Goal: Transaction & Acquisition: Purchase product/service

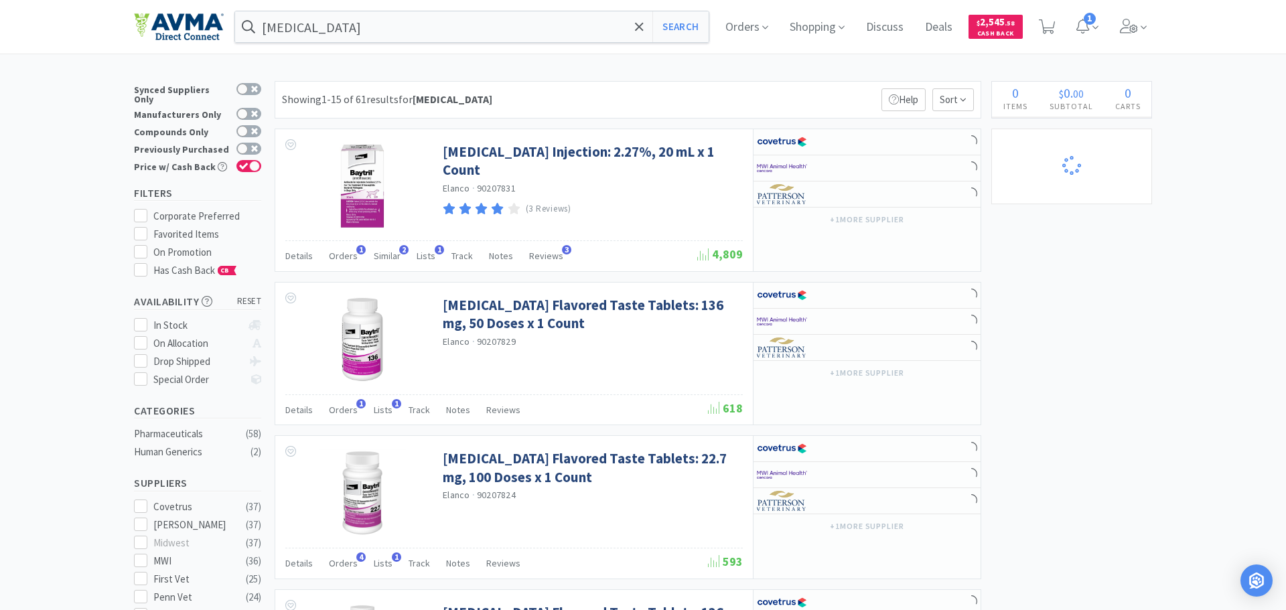
select select "3"
select select "1"
select select "8"
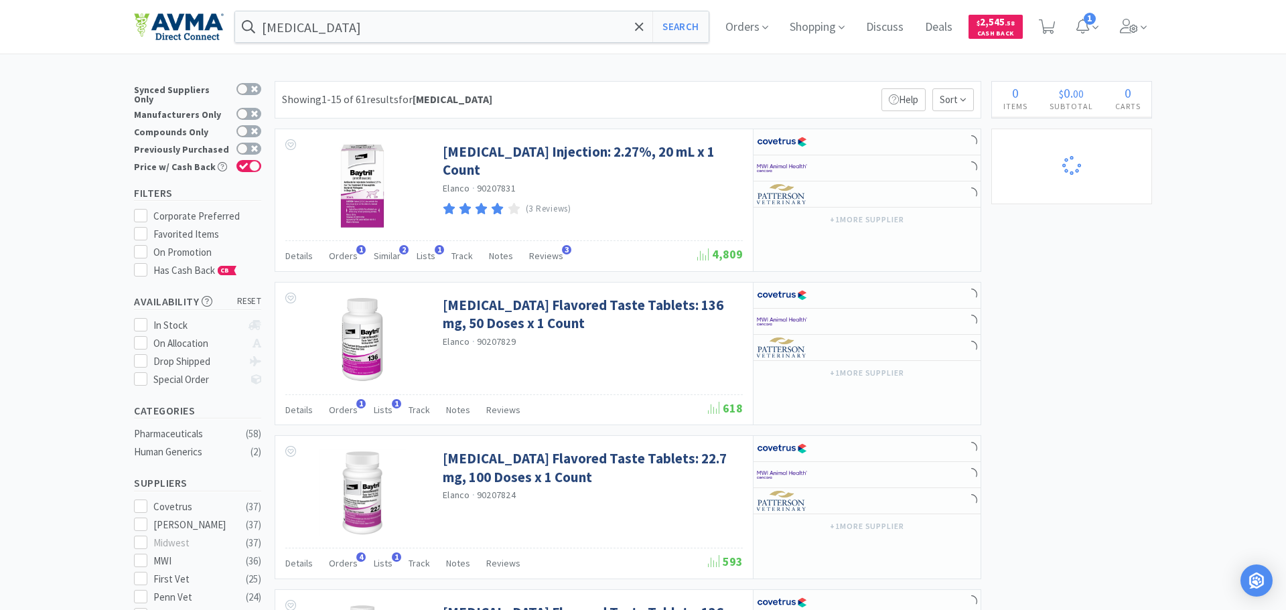
select select "1"
select select "5"
select select "4"
select select "1"
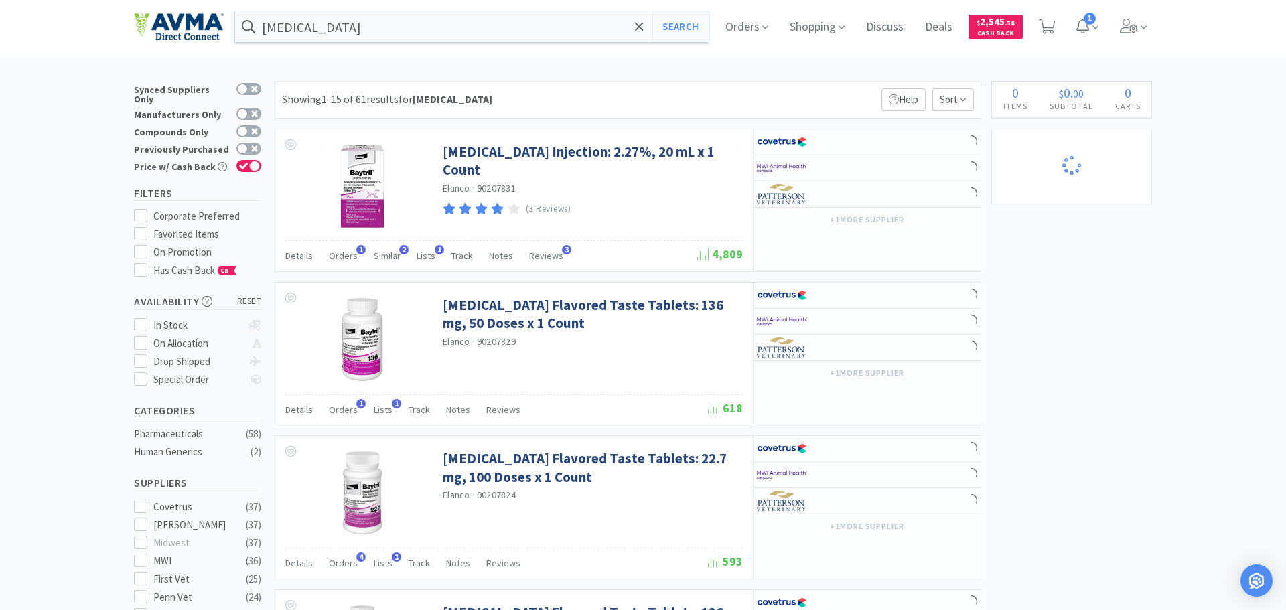
select select "10"
select select "1"
select select "2"
select select "4"
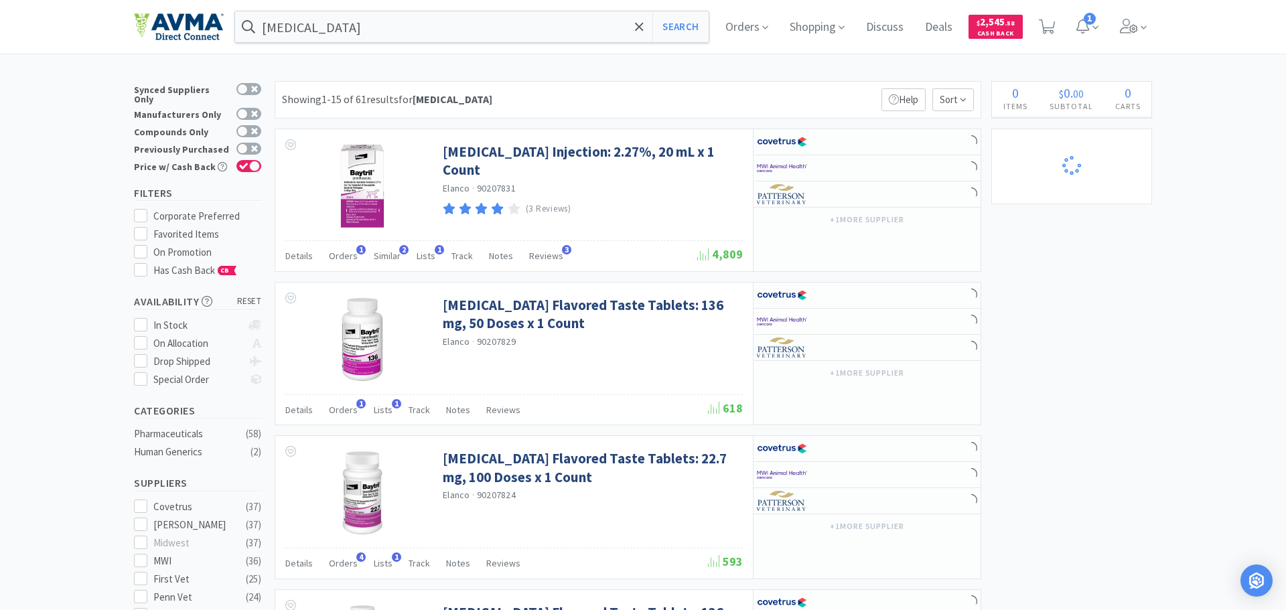
select select "2"
select select "1"
select select "2"
select select "1"
select select "6"
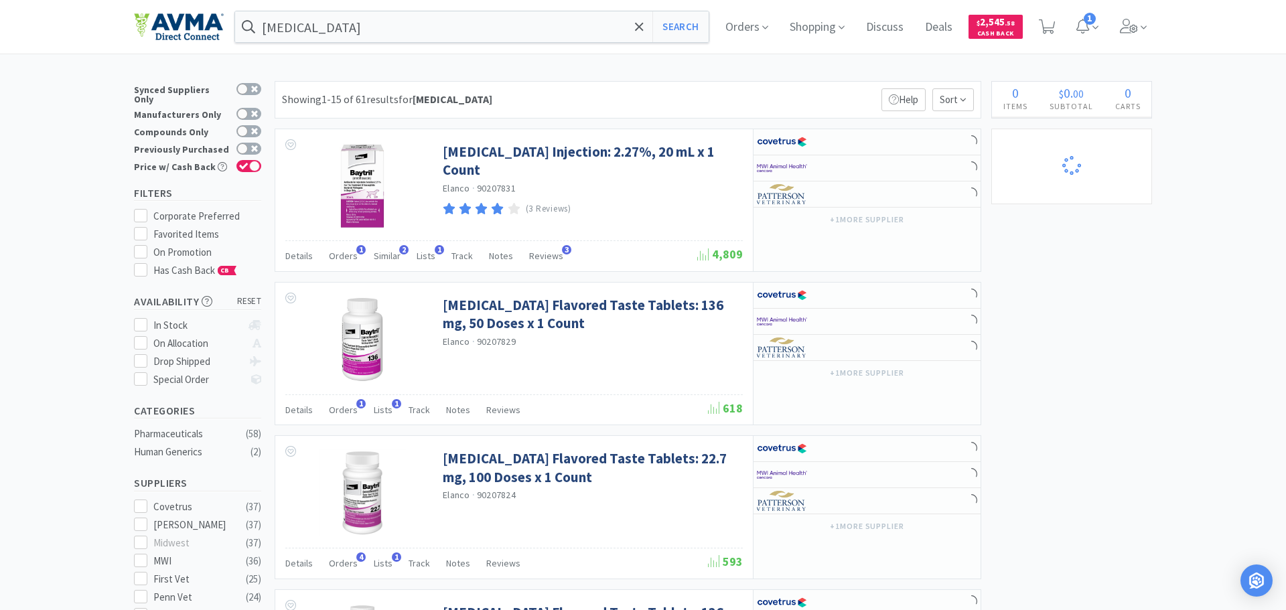
select select "2"
select select "1"
select select "4"
select select "2"
select select "1"
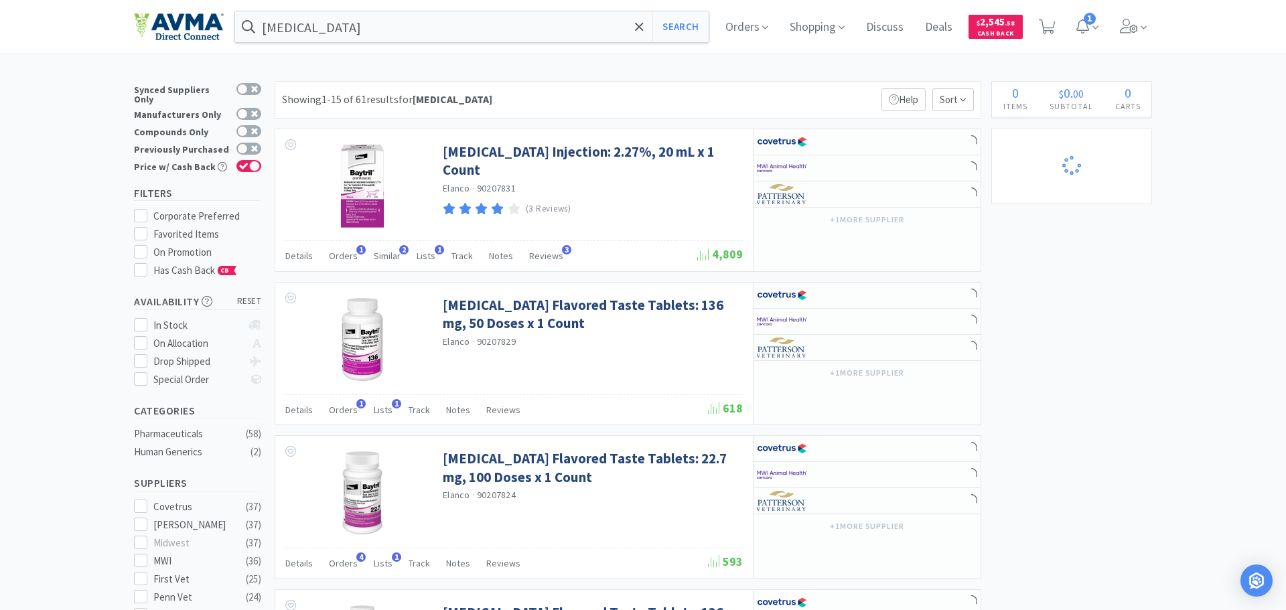
select select "1"
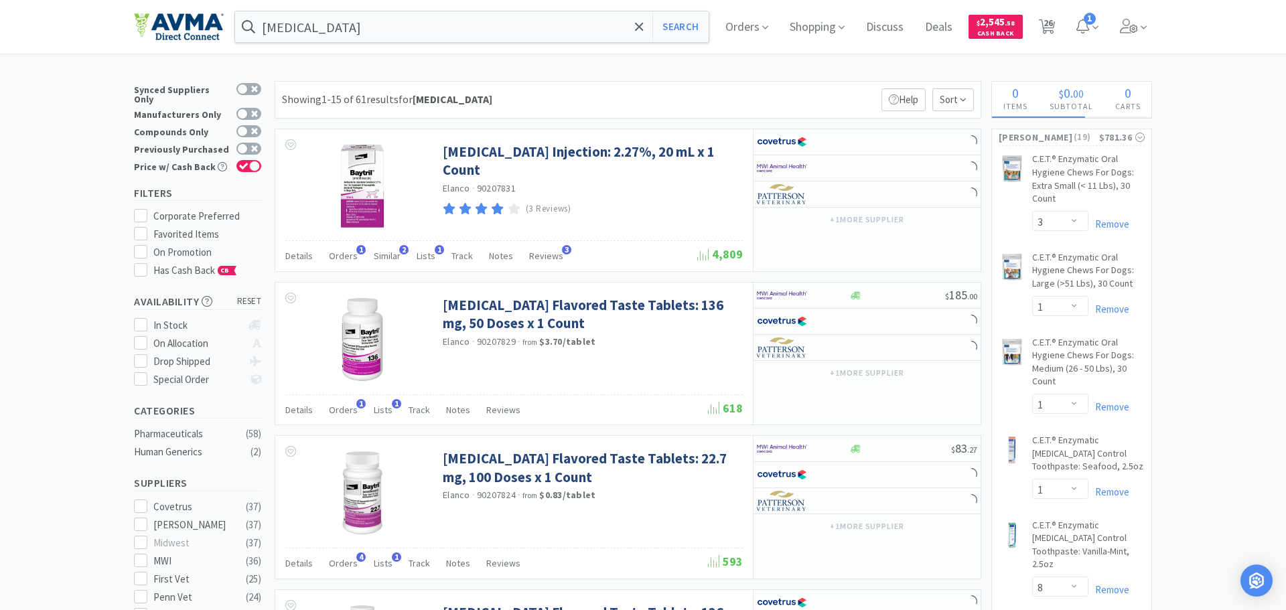
select select "1"
select select "10"
select select "3"
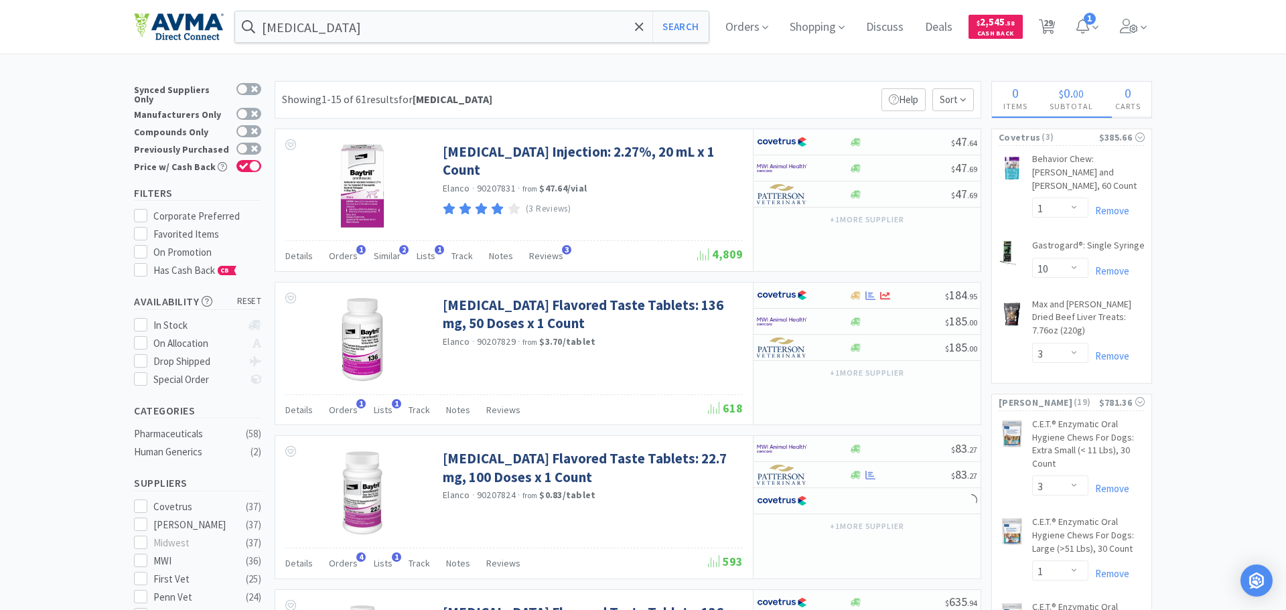
select select "2"
select select "1"
select select "2"
select select "3"
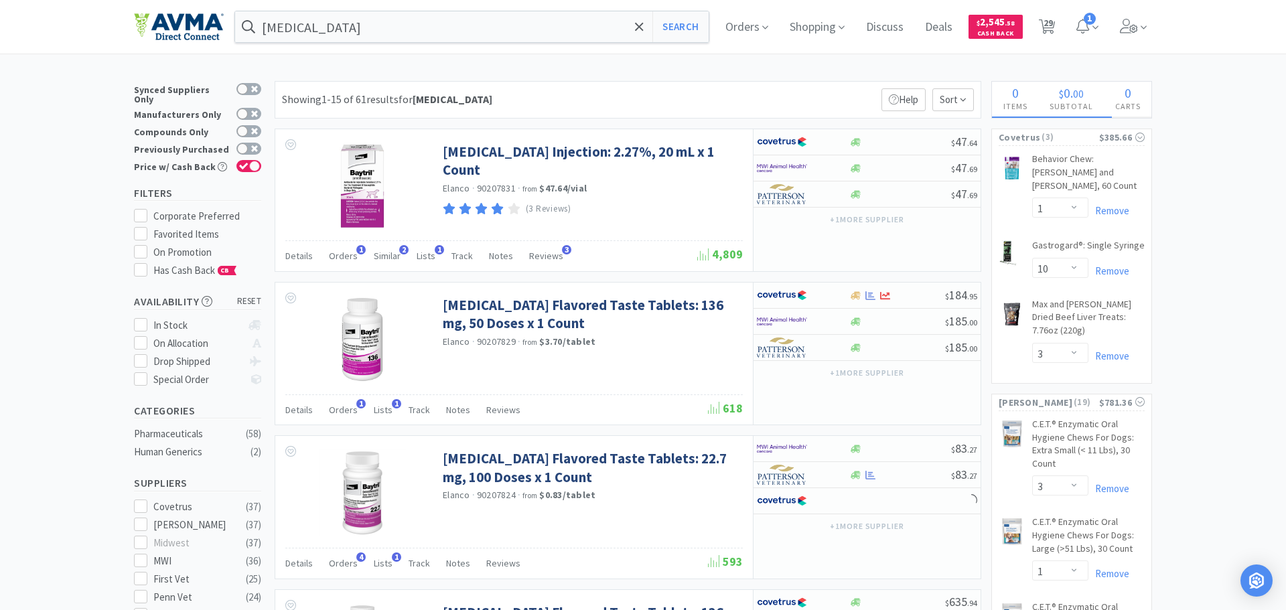
select select "2"
select select "1"
select select "4"
select select "1"
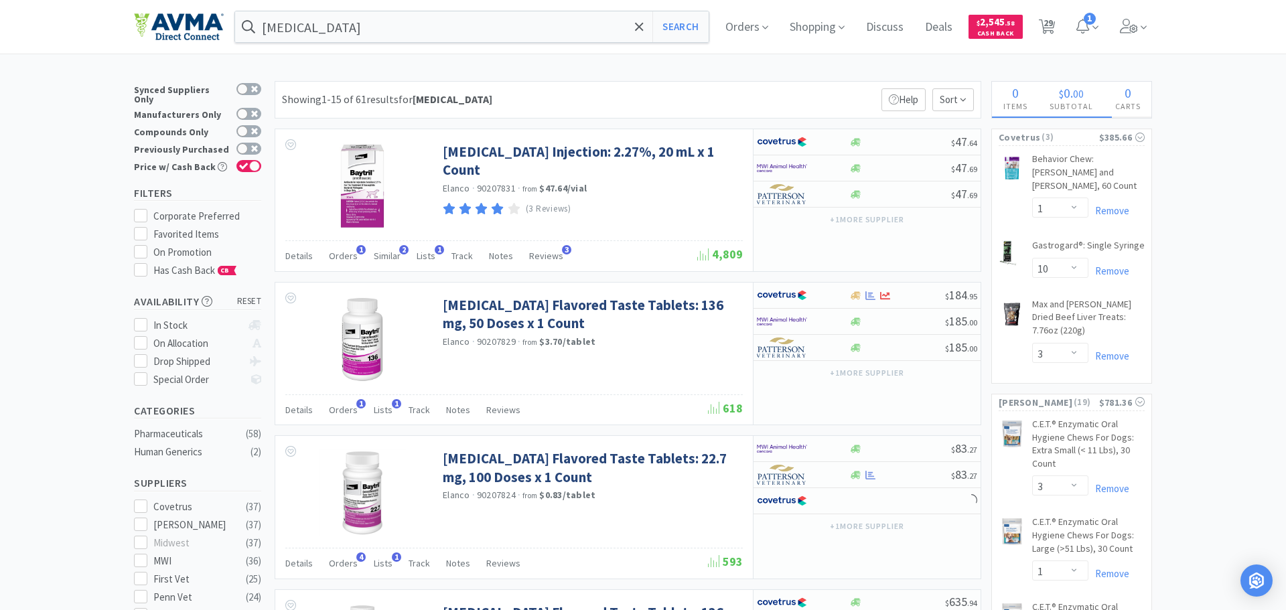
select select "2"
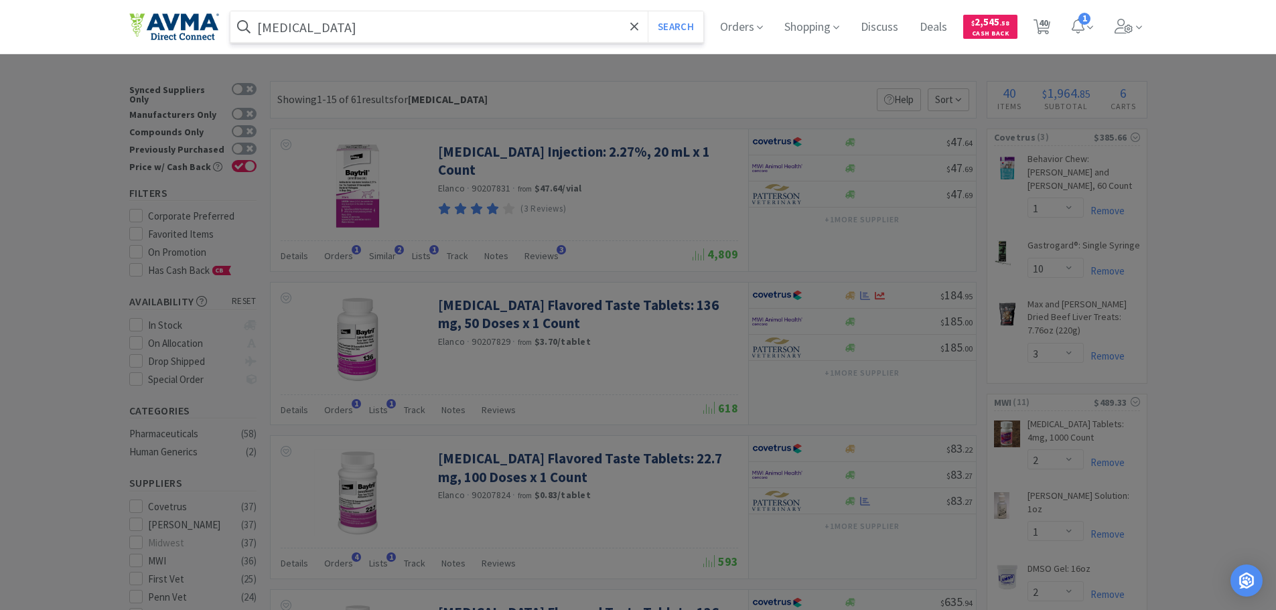
click at [307, 23] on input "[MEDICAL_DATA]" at bounding box center [467, 26] width 474 height 31
paste input "125274"
type input "125274"
click at [686, 31] on button "Search" at bounding box center [676, 26] width 56 height 31
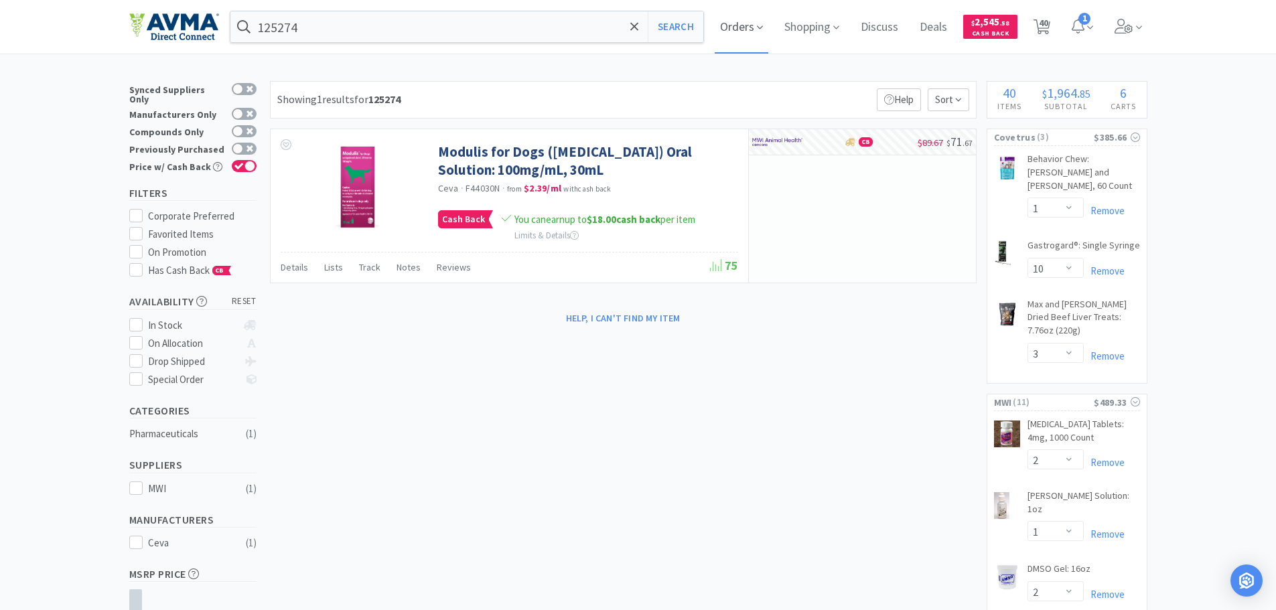
select select "1"
select select "3"
select select "2"
select select "4"
select select "1"
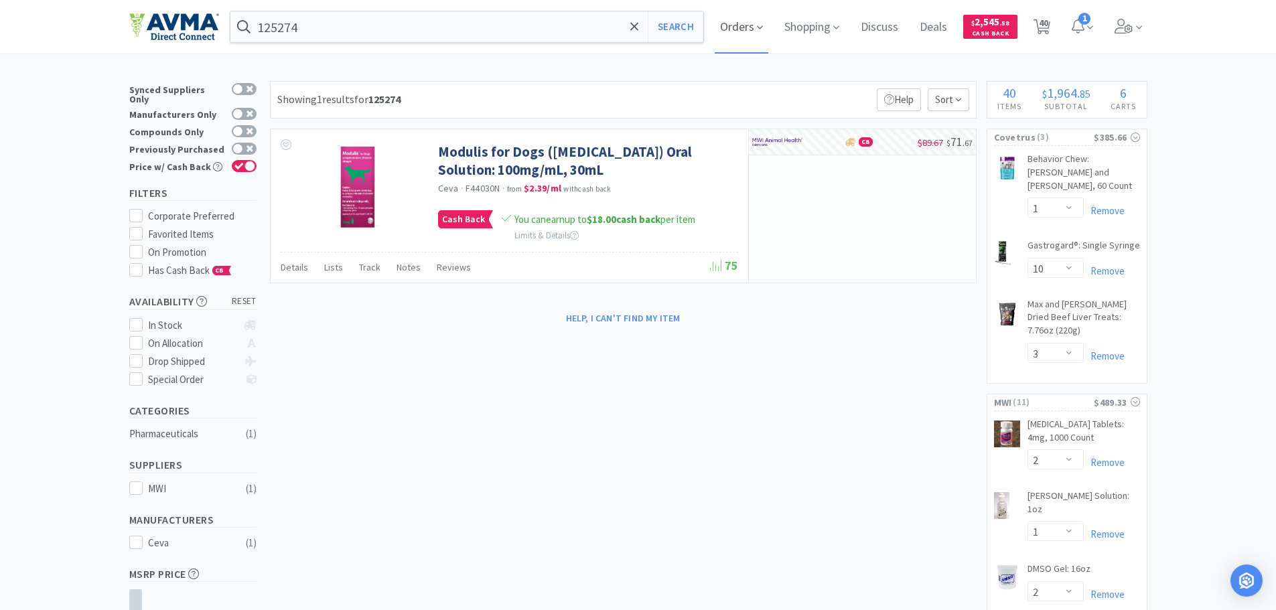
select select "1"
select select "2"
